Goal: Task Accomplishment & Management: Manage account settings

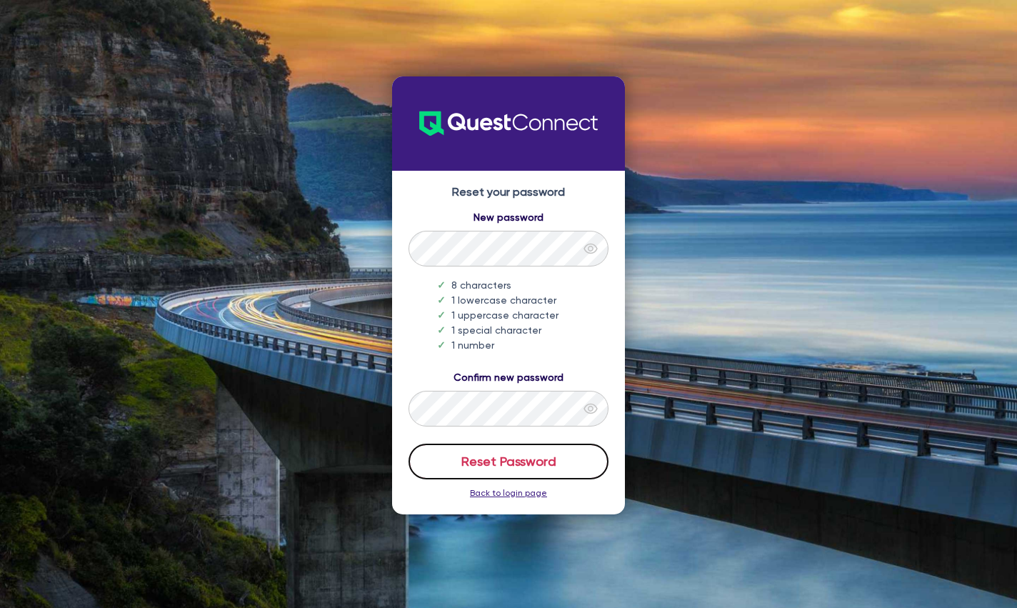
click at [543, 461] on button "Reset Password" at bounding box center [509, 462] width 200 height 36
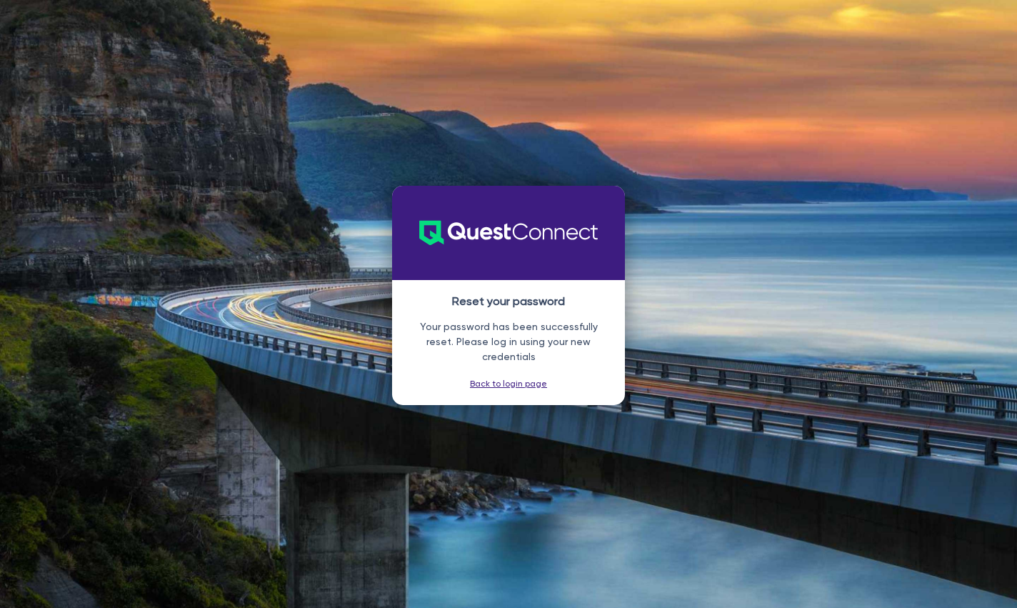
click at [712, 359] on div "Reset your password Your password has been successfully reset. Please log in us…" at bounding box center [508, 304] width 1017 height 236
click at [500, 380] on link "Back to login page" at bounding box center [508, 384] width 77 height 10
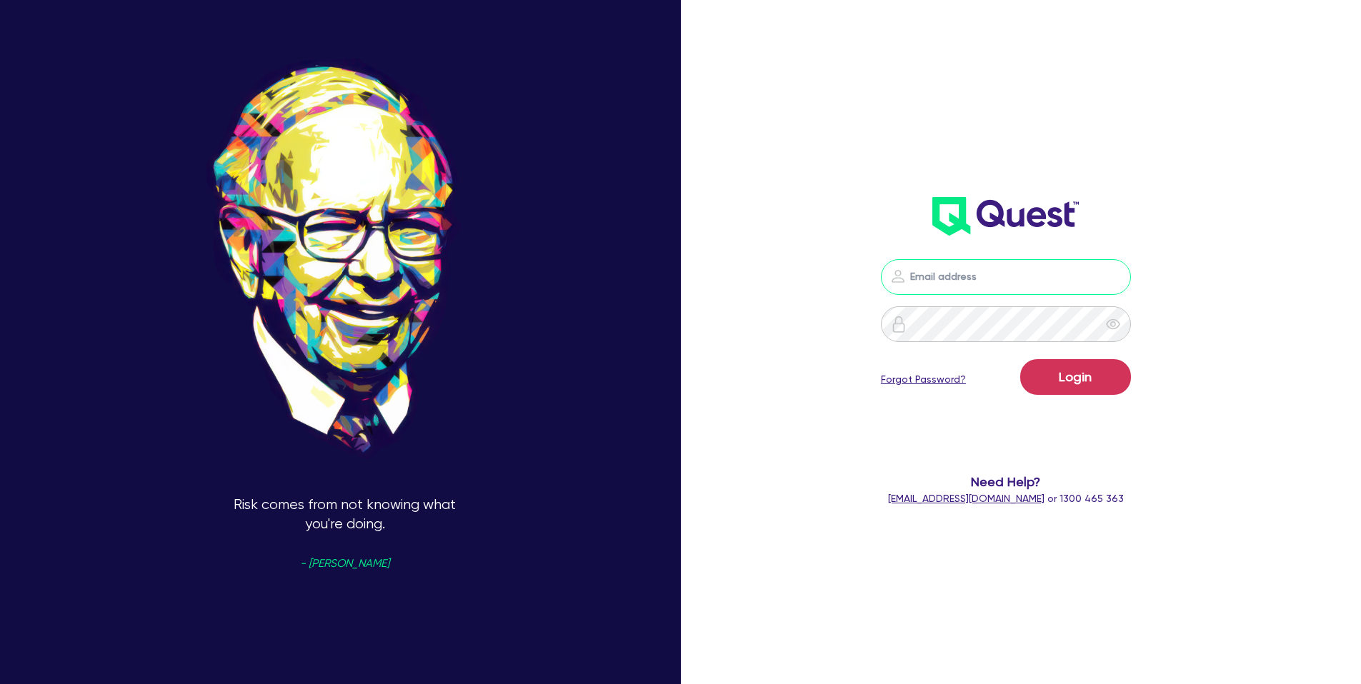
click at [993, 281] on input "email" at bounding box center [1006, 277] width 250 height 36
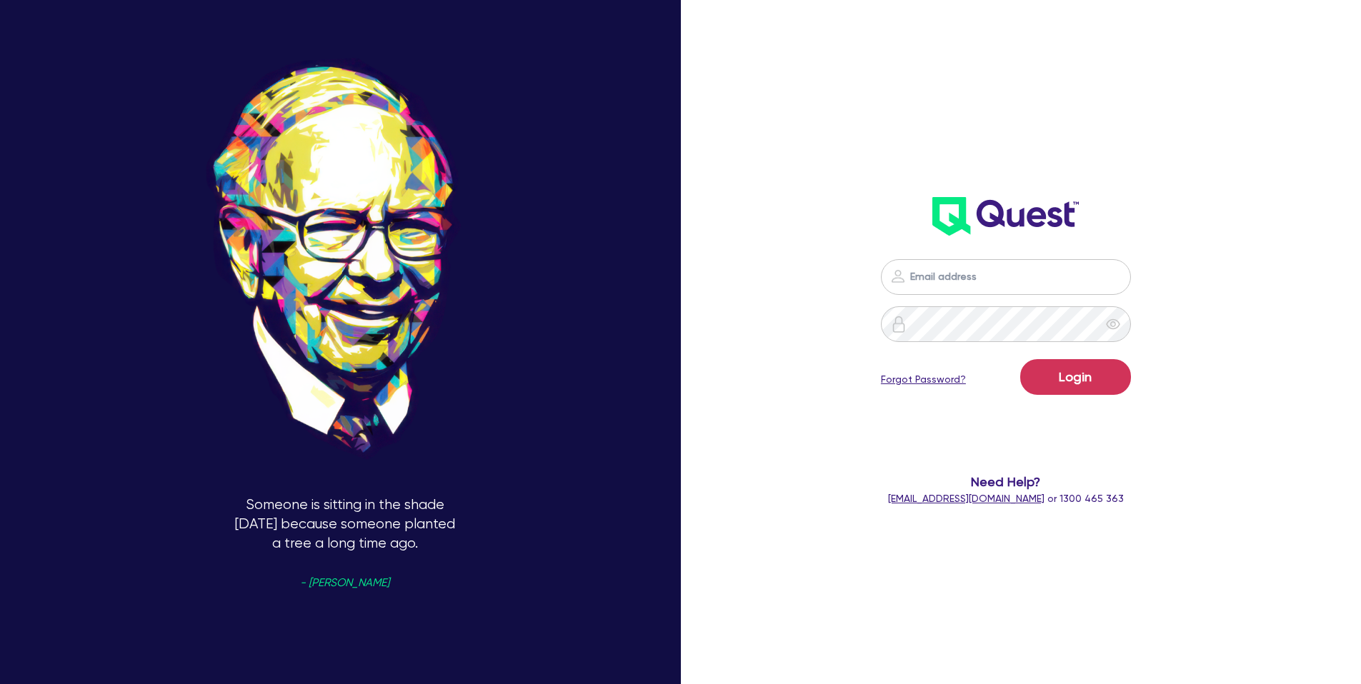
drag, startPoint x: 1049, startPoint y: 256, endPoint x: 1011, endPoint y: 281, distance: 45.8
click at [1016, 258] on div "Login Forgot Password? Need Help? [EMAIL_ADDRESS][DOMAIN_NAME] or 1300 465 363" at bounding box center [1006, 383] width 394 height 276
click at [1010, 282] on input "email" at bounding box center [1006, 277] width 250 height 36
type input "[PERSON_NAME][EMAIL_ADDRESS][DOMAIN_NAME]"
click at [1016, 359] on button "Login" at bounding box center [1075, 377] width 111 height 36
